Goal: Information Seeking & Learning: Learn about a topic

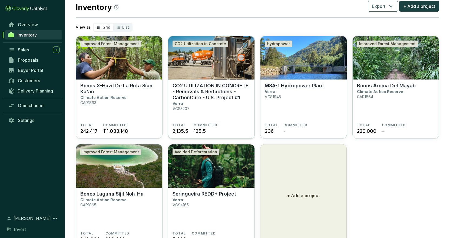
scroll to position [38, 0]
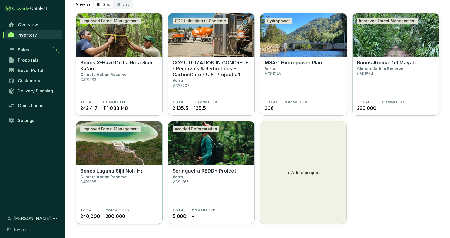
click at [123, 156] on img at bounding box center [119, 142] width 86 height 43
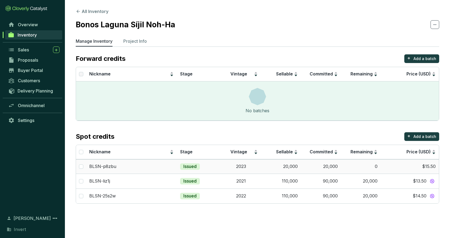
click at [293, 167] on td "20,000" at bounding box center [281, 166] width 40 height 14
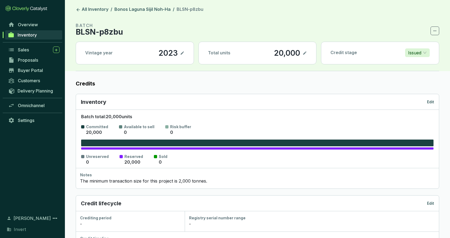
click at [306, 54] on icon at bounding box center [305, 53] width 4 height 6
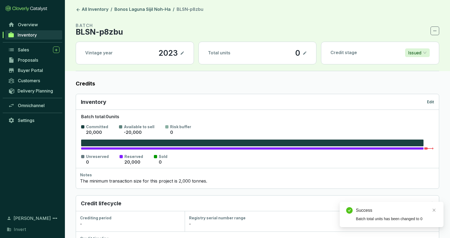
click at [141, 6] on header "All Inventory / Bonos Laguna Síjil Noh-Ha / BLSN-p8zbu BATCH BLSN-p8zbu Vintage…" at bounding box center [257, 35] width 385 height 71
click at [143, 10] on link "Bonos Laguna Síjil Noh-Ha" at bounding box center [142, 9] width 58 height 6
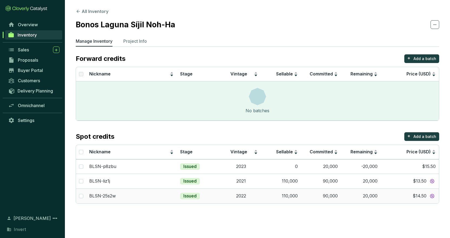
click at [290, 198] on td "110,000" at bounding box center [281, 196] width 40 height 15
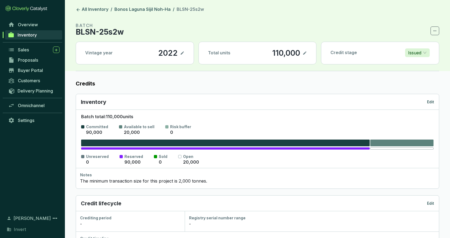
click at [303, 54] on icon at bounding box center [305, 53] width 4 height 6
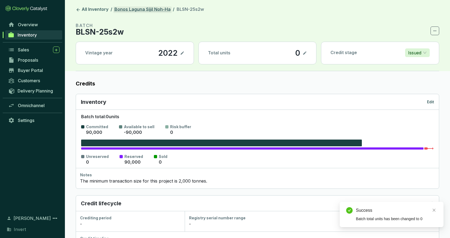
click at [132, 7] on link "Bonos Laguna Síjil Noh-Ha" at bounding box center [142, 9] width 58 height 6
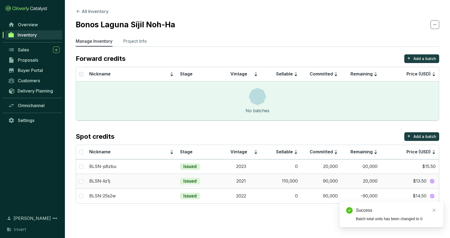
click at [292, 183] on td "110,000" at bounding box center [281, 181] width 40 height 15
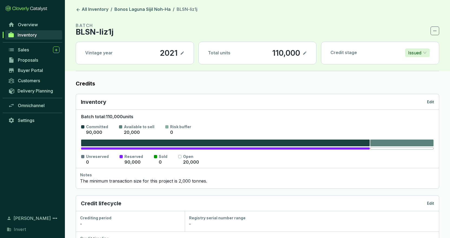
click at [305, 53] on icon at bounding box center [304, 52] width 3 height 3
drag, startPoint x: 291, startPoint y: 53, endPoint x: 254, endPoint y: 55, distance: 36.5
click at [254, 55] on div "Total units 110,000" at bounding box center [258, 53] width 118 height 22
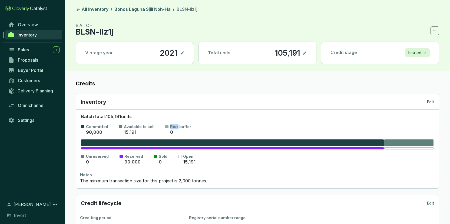
click at [305, 51] on icon at bounding box center [305, 53] width 4 height 6
click at [395, 83] on label "Credits" at bounding box center [257, 84] width 363 height 8
click at [432, 102] on p "Edit" at bounding box center [430, 101] width 7 height 5
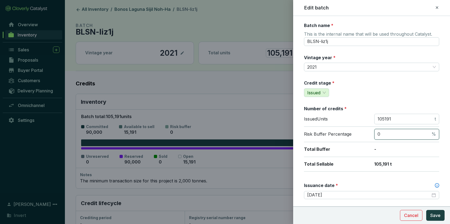
click at [400, 132] on input "0" at bounding box center [404, 134] width 53 height 6
drag, startPoint x: 398, startPoint y: 133, endPoint x: 372, endPoint y: 133, distance: 26.0
click at [378, 133] on input "0" at bounding box center [404, 134] width 53 height 6
type input "20"
click at [410, 216] on span "Cancel" at bounding box center [411, 215] width 14 height 6
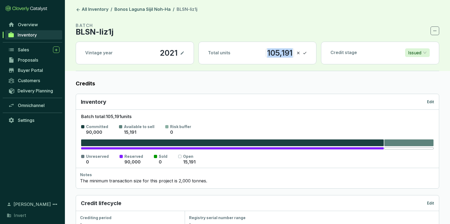
drag, startPoint x: 268, startPoint y: 52, endPoint x: 318, endPoint y: 54, distance: 49.5
click at [318, 54] on div "Vintage year [DATE] Total units 105,191 Credit stage Issued" at bounding box center [257, 53] width 363 height 23
click at [304, 51] on icon at bounding box center [305, 53] width 4 height 6
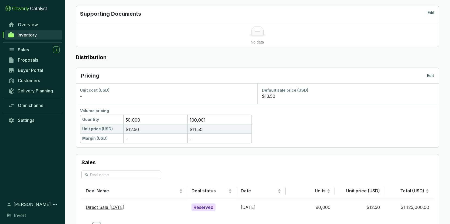
scroll to position [265, 0]
